Goal: Information Seeking & Learning: Learn about a topic

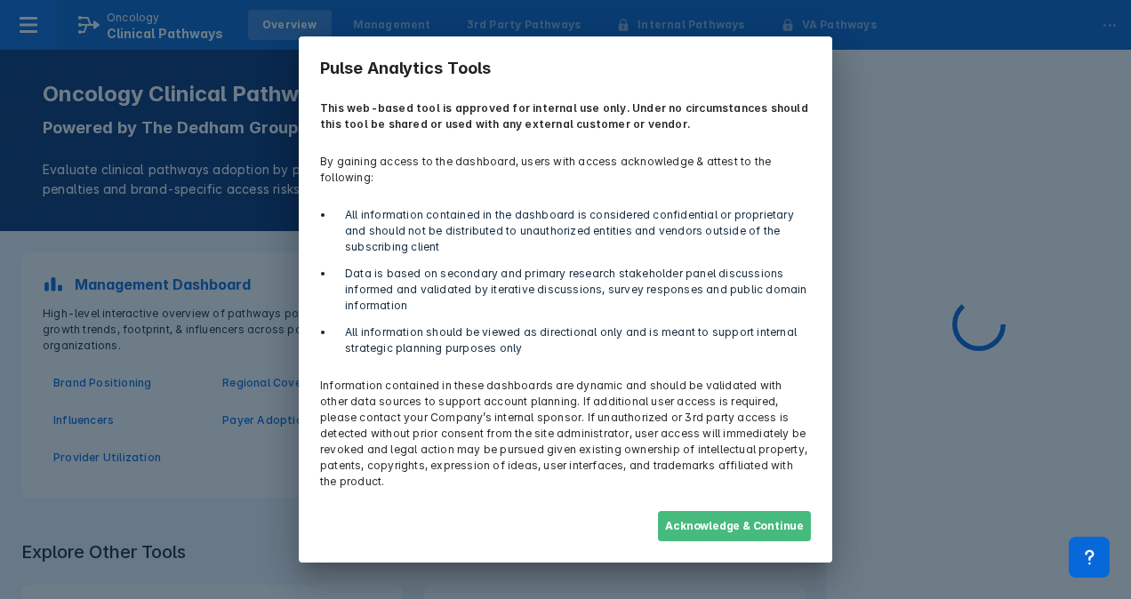
click at [742, 516] on button "Acknowledge & Continue" at bounding box center [734, 526] width 153 height 30
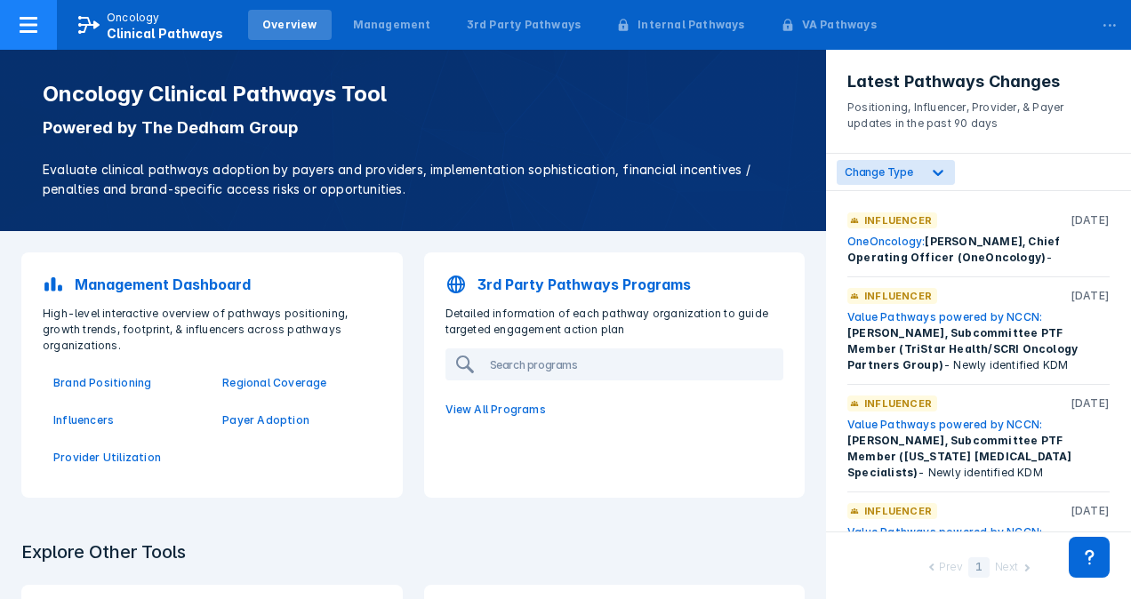
click at [159, 27] on span "Clinical Pathways" at bounding box center [165, 33] width 116 height 15
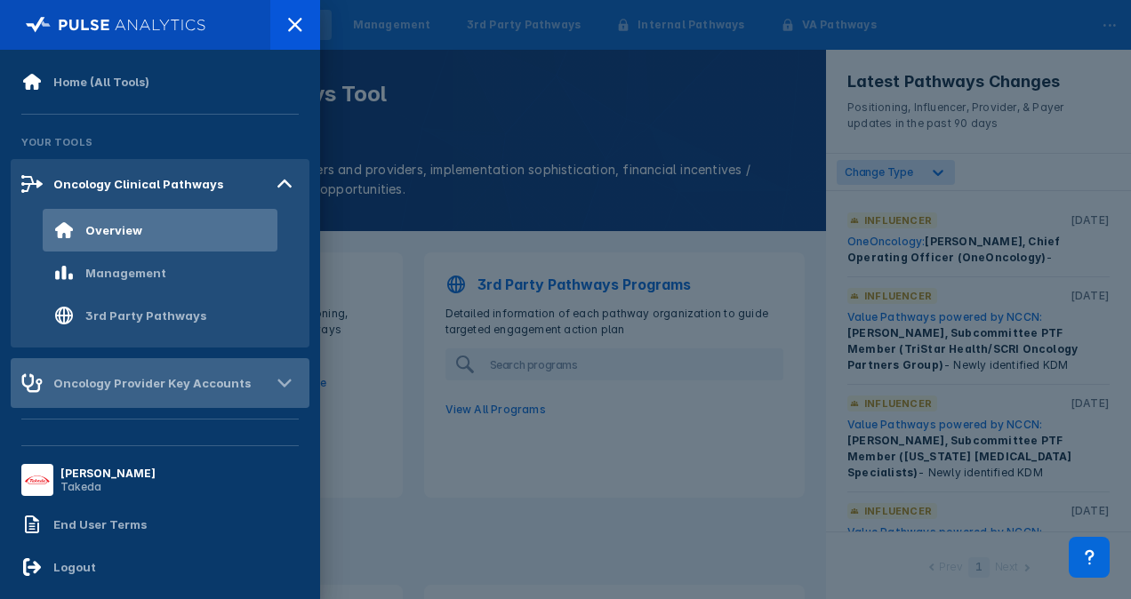
click at [274, 381] on icon at bounding box center [284, 383] width 28 height 28
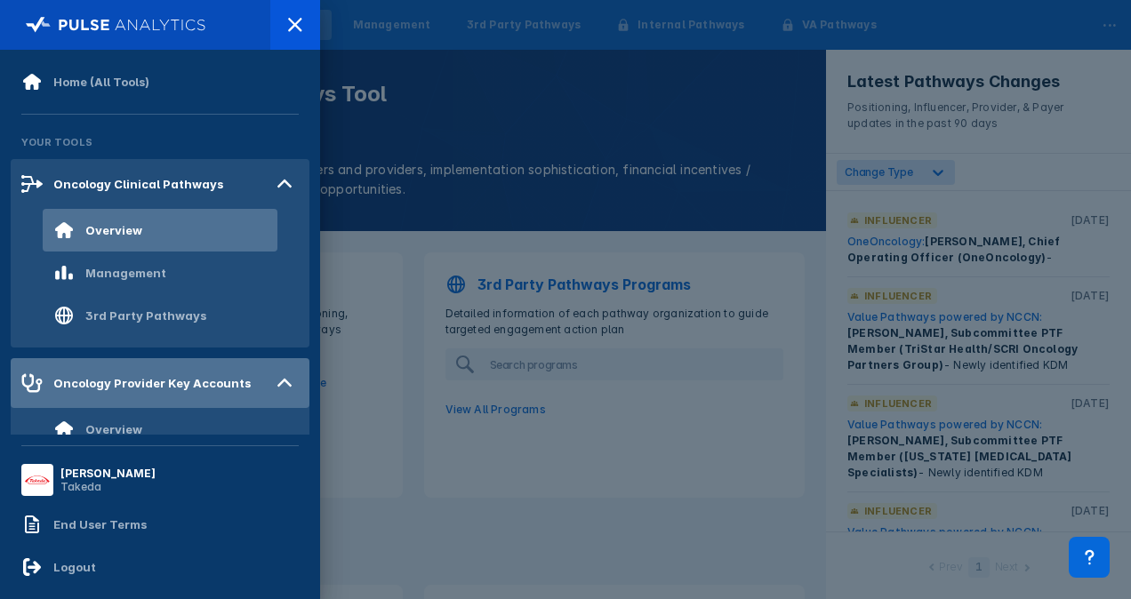
click at [452, 144] on div at bounding box center [565, 299] width 1131 height 599
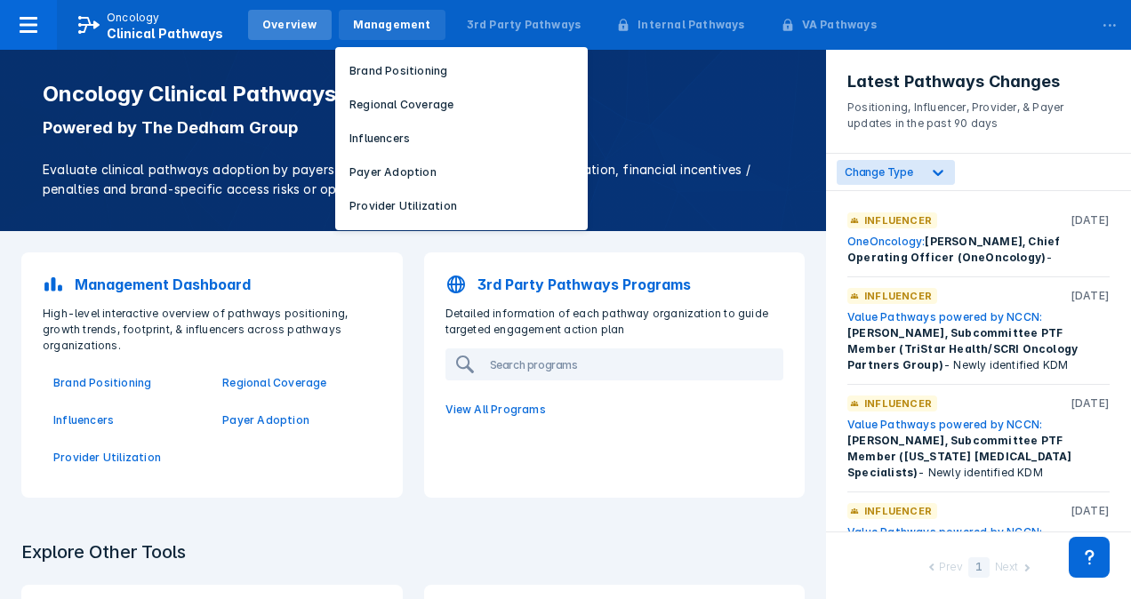
click at [396, 24] on div "Management" at bounding box center [392, 25] width 78 height 16
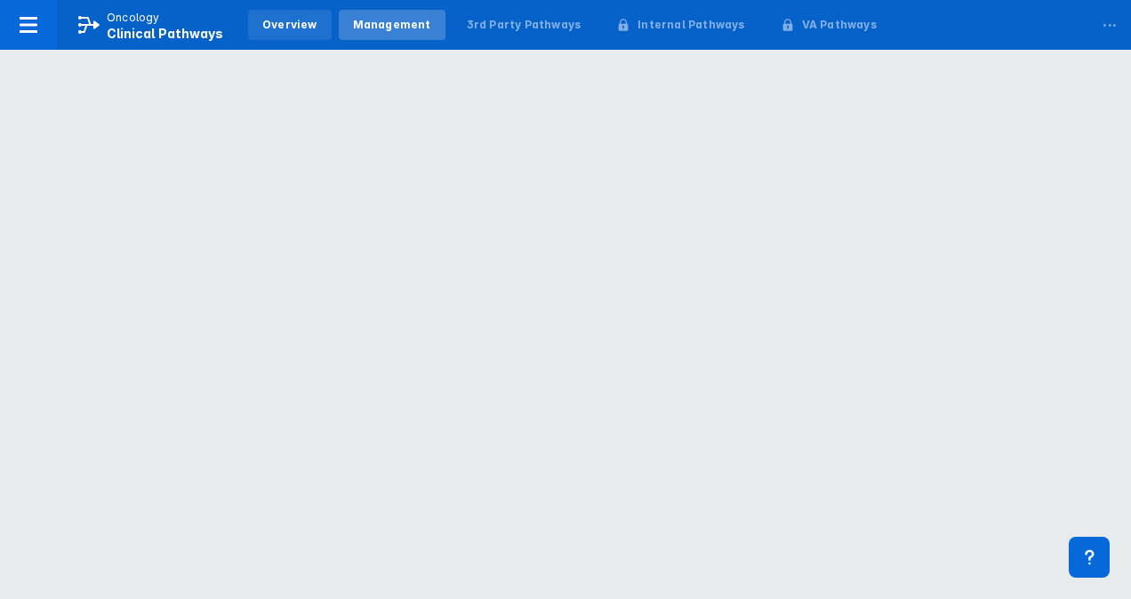
click at [293, 33] on div "Overview" at bounding box center [290, 25] width 84 height 30
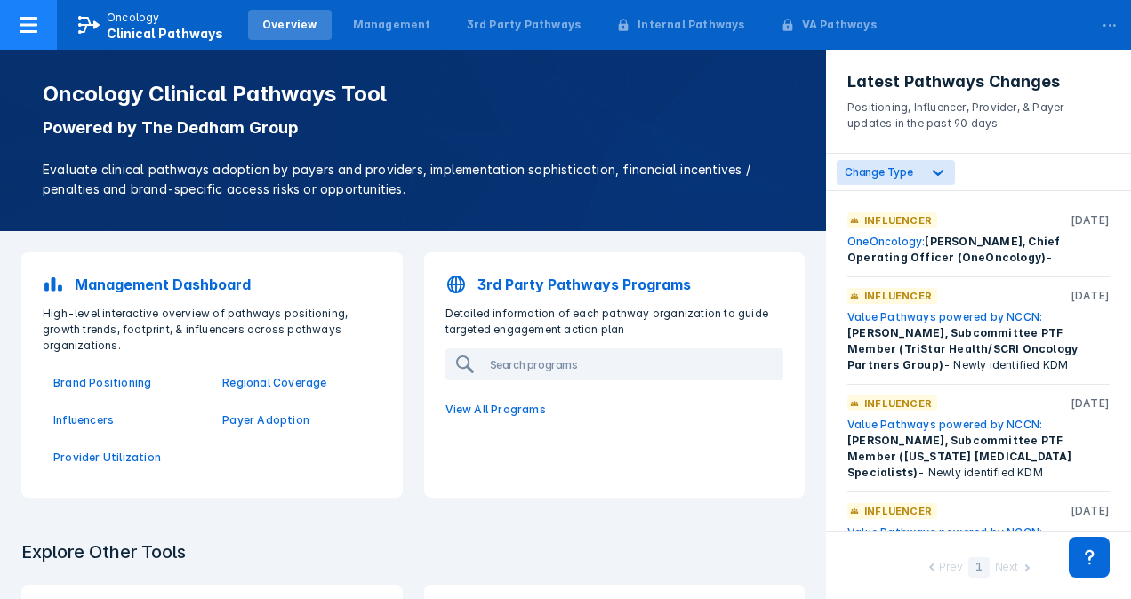
click at [36, 29] on icon at bounding box center [28, 24] width 21 height 21
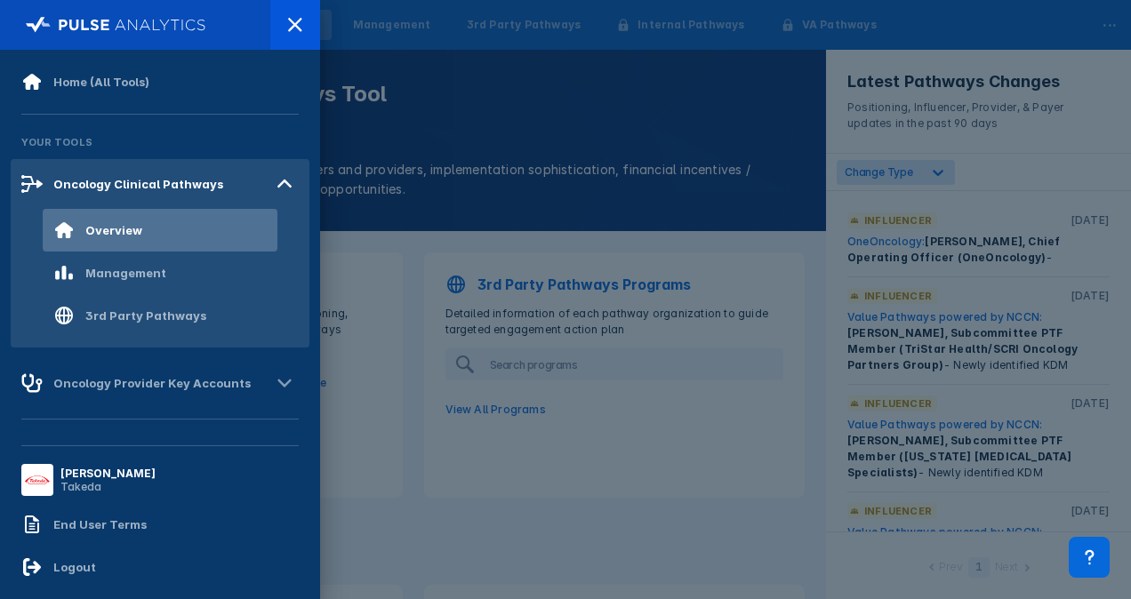
click at [475, 138] on div at bounding box center [565, 299] width 1131 height 599
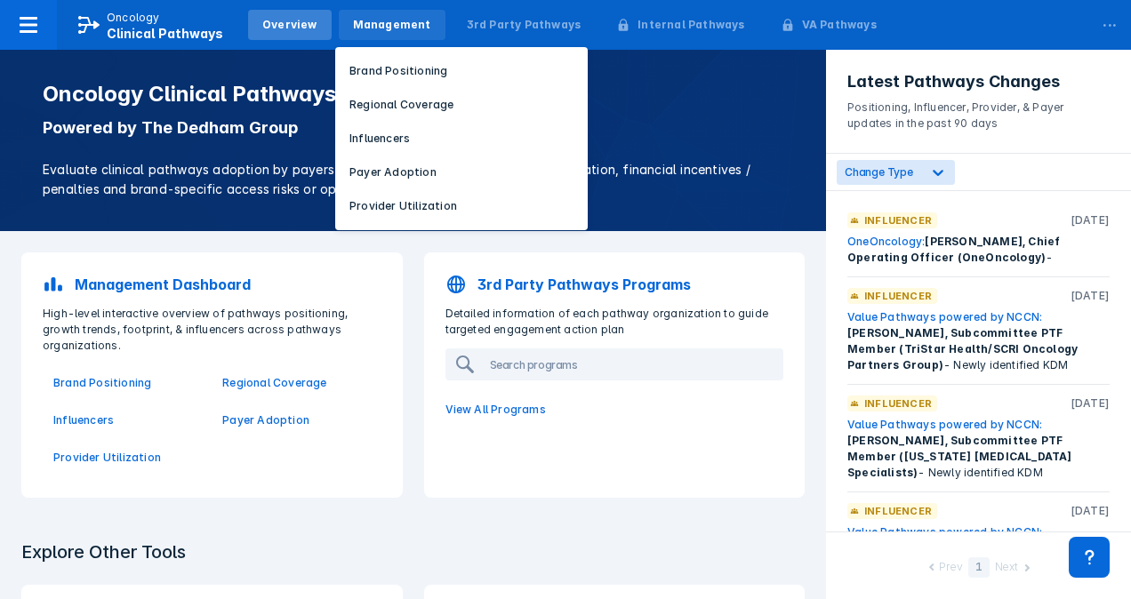
click at [397, 36] on div "Management" at bounding box center [392, 25] width 107 height 30
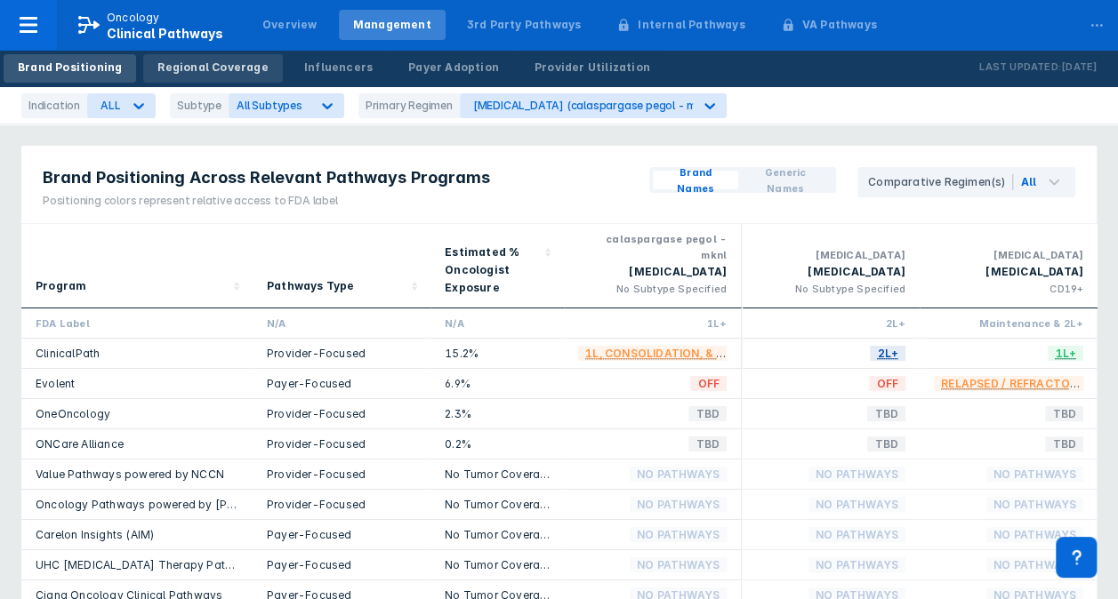
click at [212, 68] on div "Regional Coverage" at bounding box center [212, 68] width 110 height 16
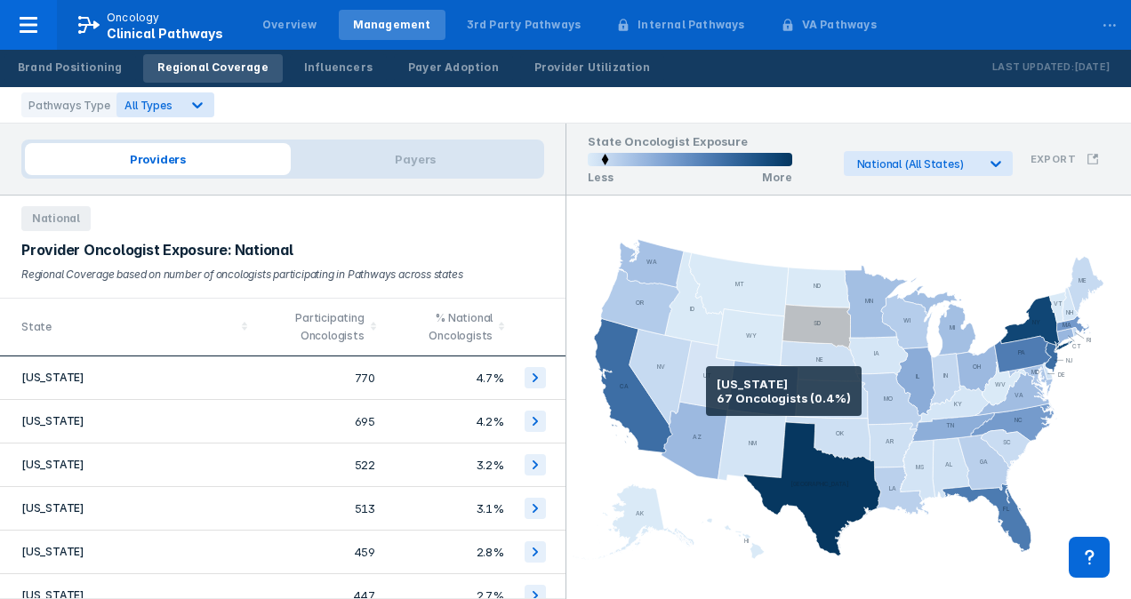
click at [706, 391] on icon at bounding box center [706, 375] width 55 height 68
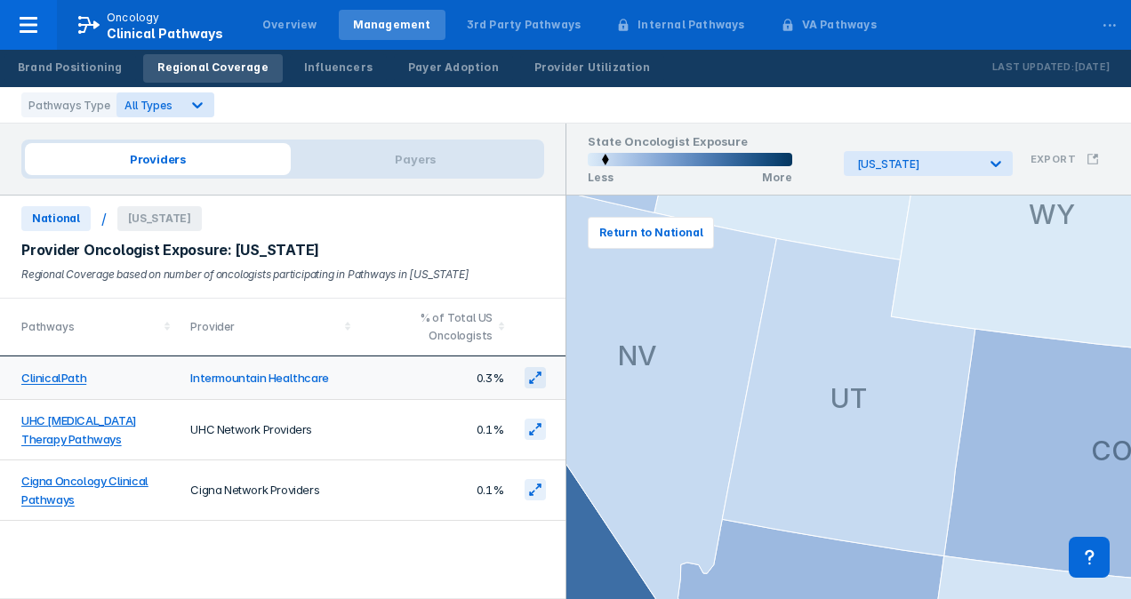
click at [235, 373] on link "Intermountain Healthcare" at bounding box center [259, 379] width 138 height 14
